Goal: Find contact information: Find contact information

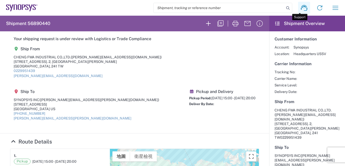
click at [300, 10] on icon at bounding box center [304, 8] width 8 height 8
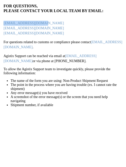
drag, startPoint x: 42, startPoint y: 23, endPoint x: 3, endPoint y: 24, distance: 39.9
click at [3, 24] on agx-static-page "For questions, please contact your local team by email: [EMAIL_ADDRESS][DOMAIN_…" at bounding box center [63, 83] width 126 height 167
copy link "[EMAIL_ADDRESS][DOMAIN_NAME]"
